Goal: Use online tool/utility: Utilize a website feature to perform a specific function

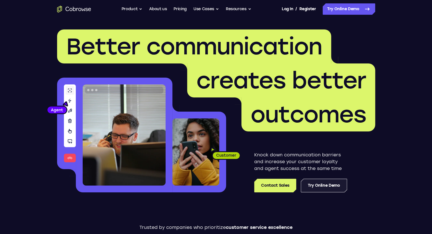
click at [328, 184] on link "Try Online Demo" at bounding box center [323, 186] width 46 height 14
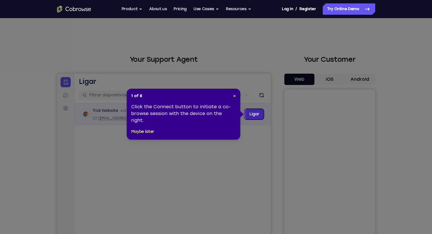
click at [252, 114] on link "Ligar" at bounding box center [253, 114] width 19 height 10
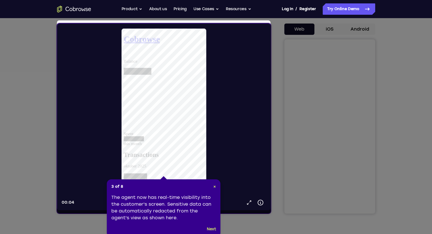
scroll to position [57, 0]
